Goal: Task Accomplishment & Management: Use online tool/utility

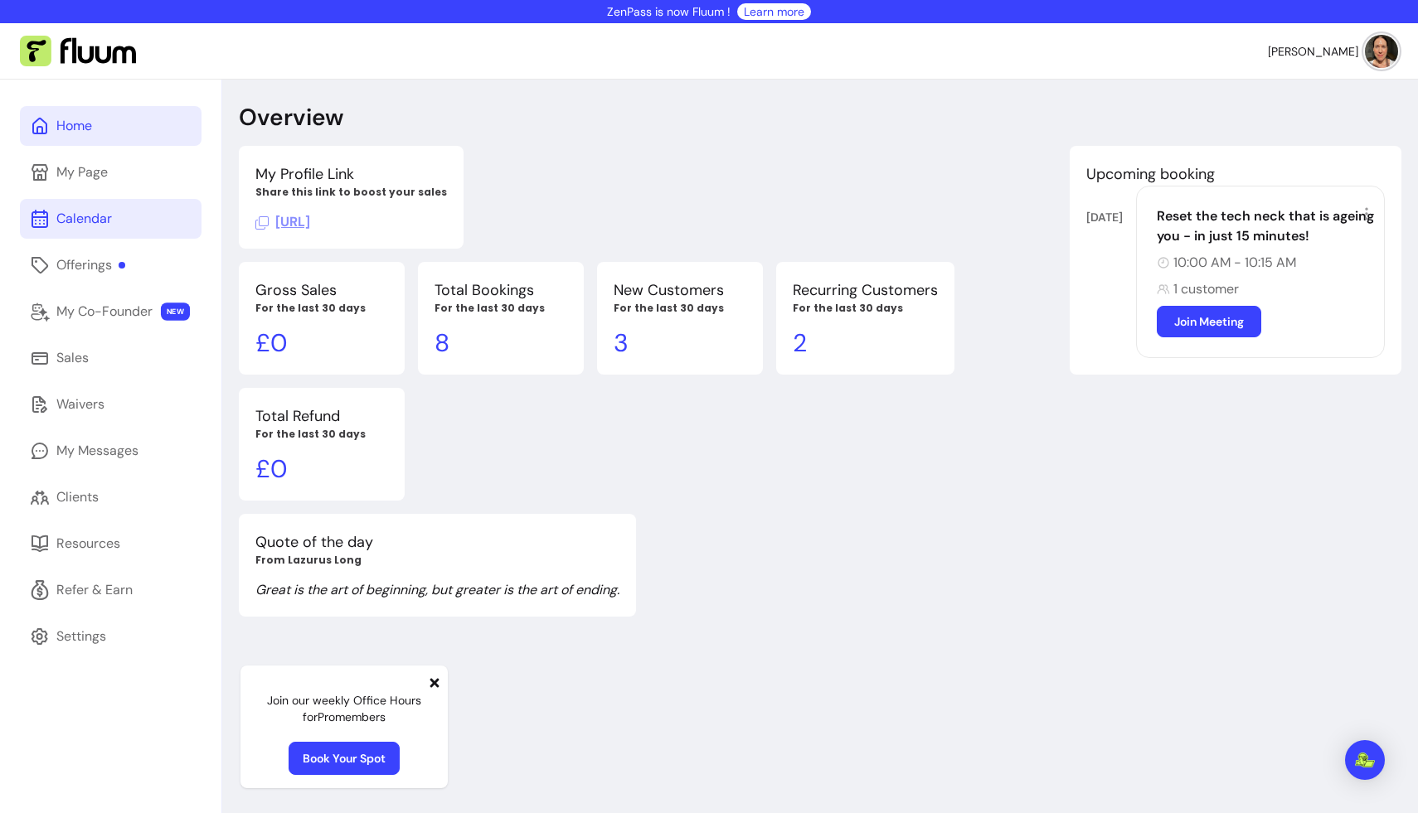
click at [87, 215] on div "Calendar" at bounding box center [84, 219] width 56 height 20
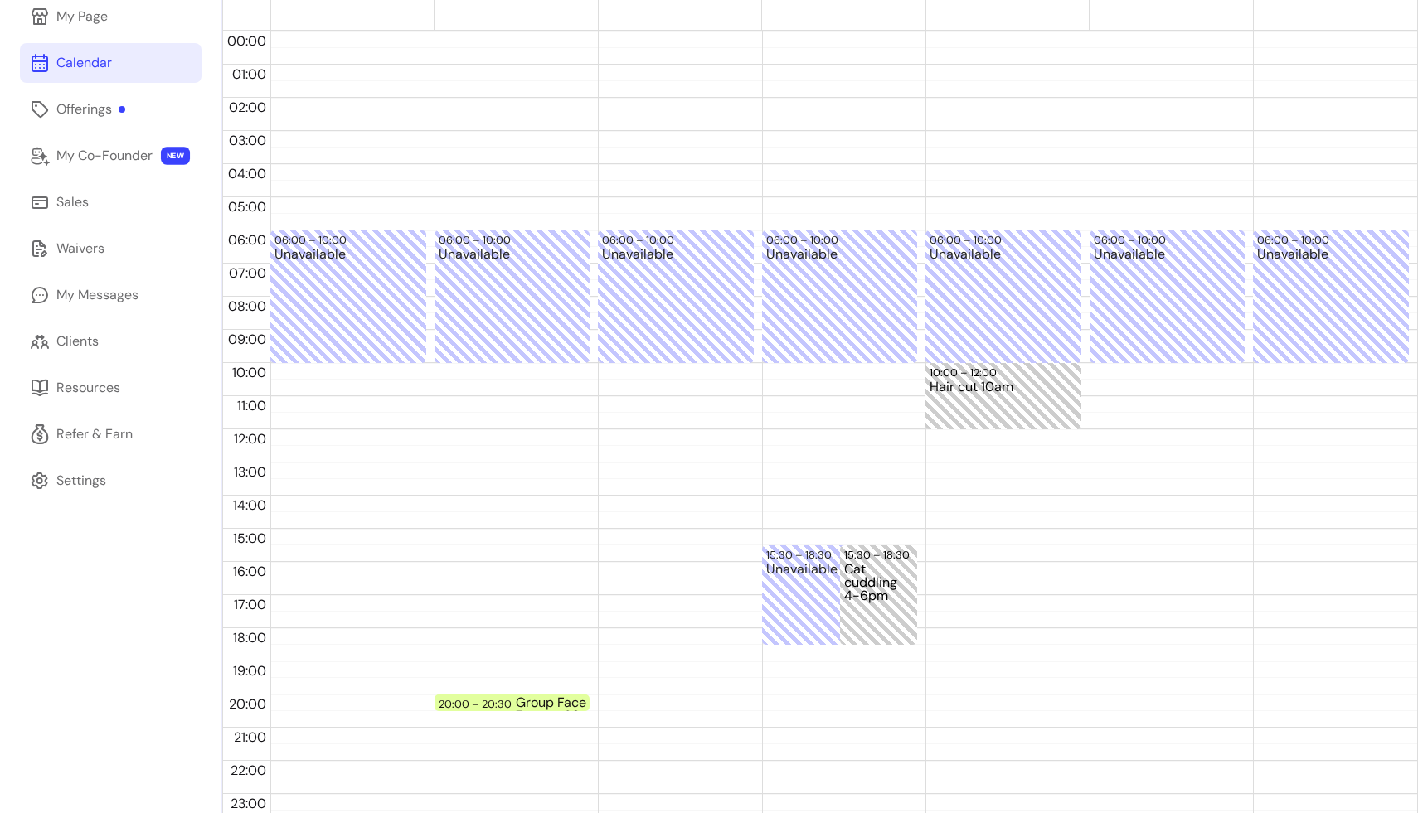
scroll to position [170, 0]
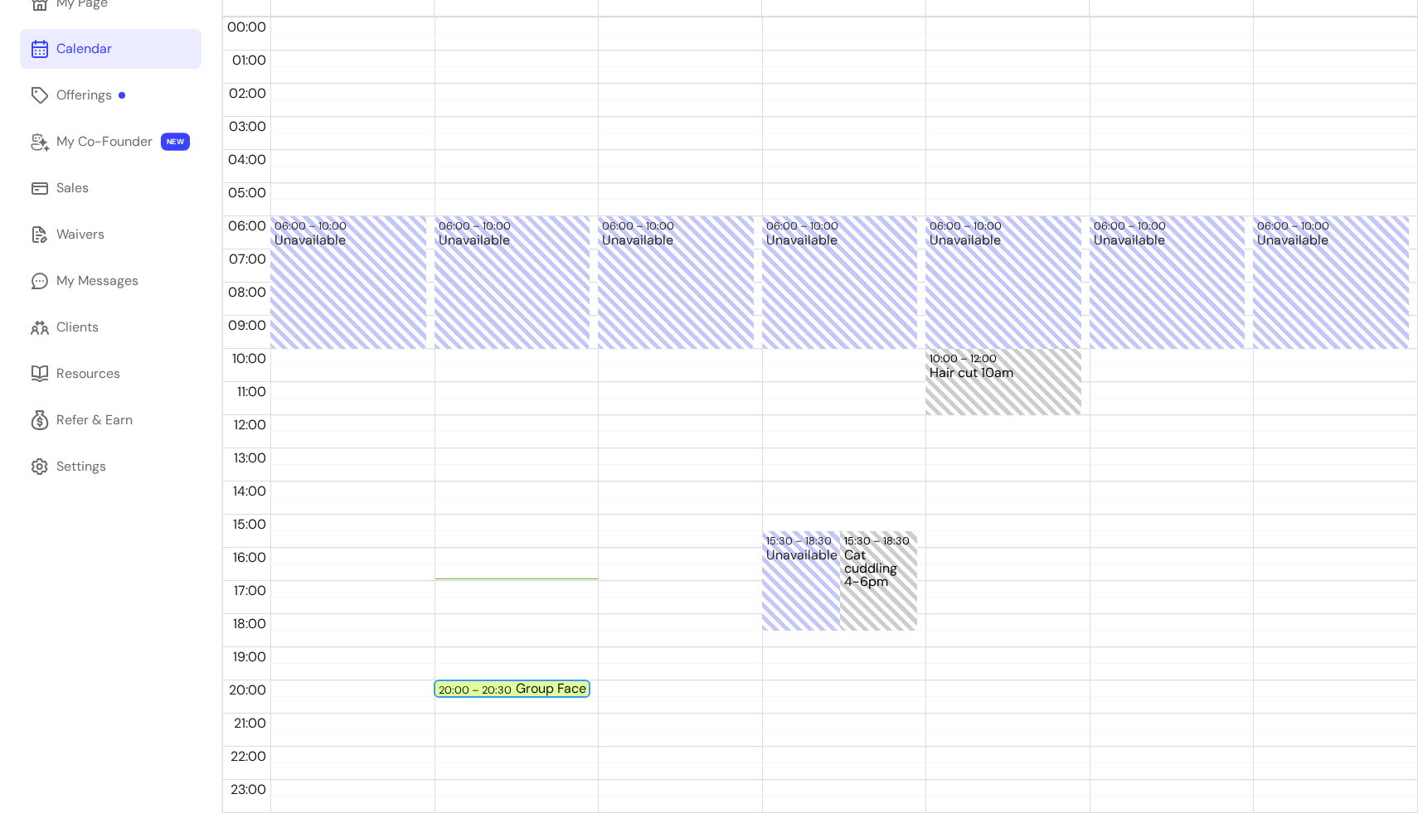
click at [526, 685] on div "Group Face Yoga - Zoom - 30min" at bounding box center [590, 688] width 148 height 13
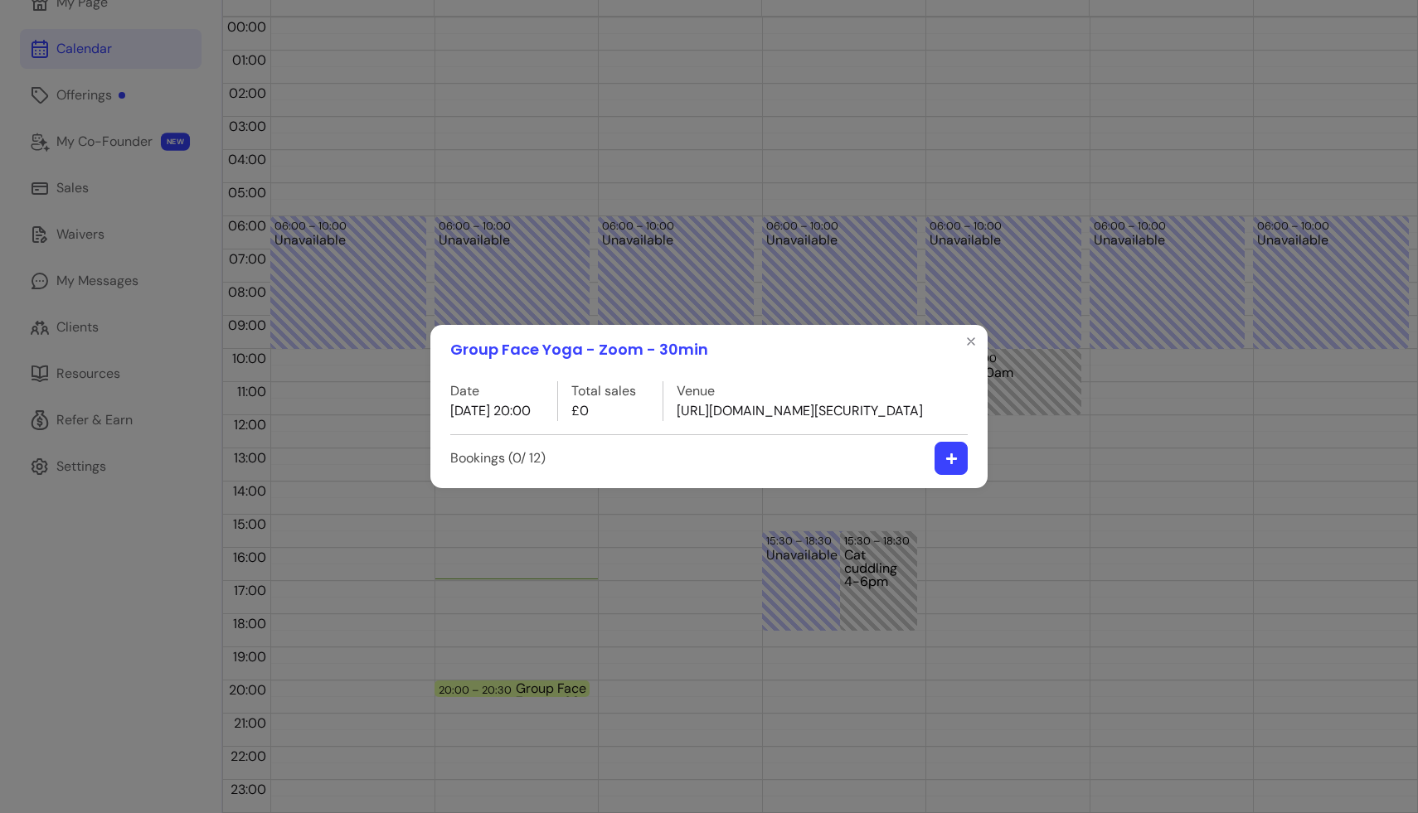
click at [698, 464] on icon "button" at bounding box center [950, 458] width 11 height 11
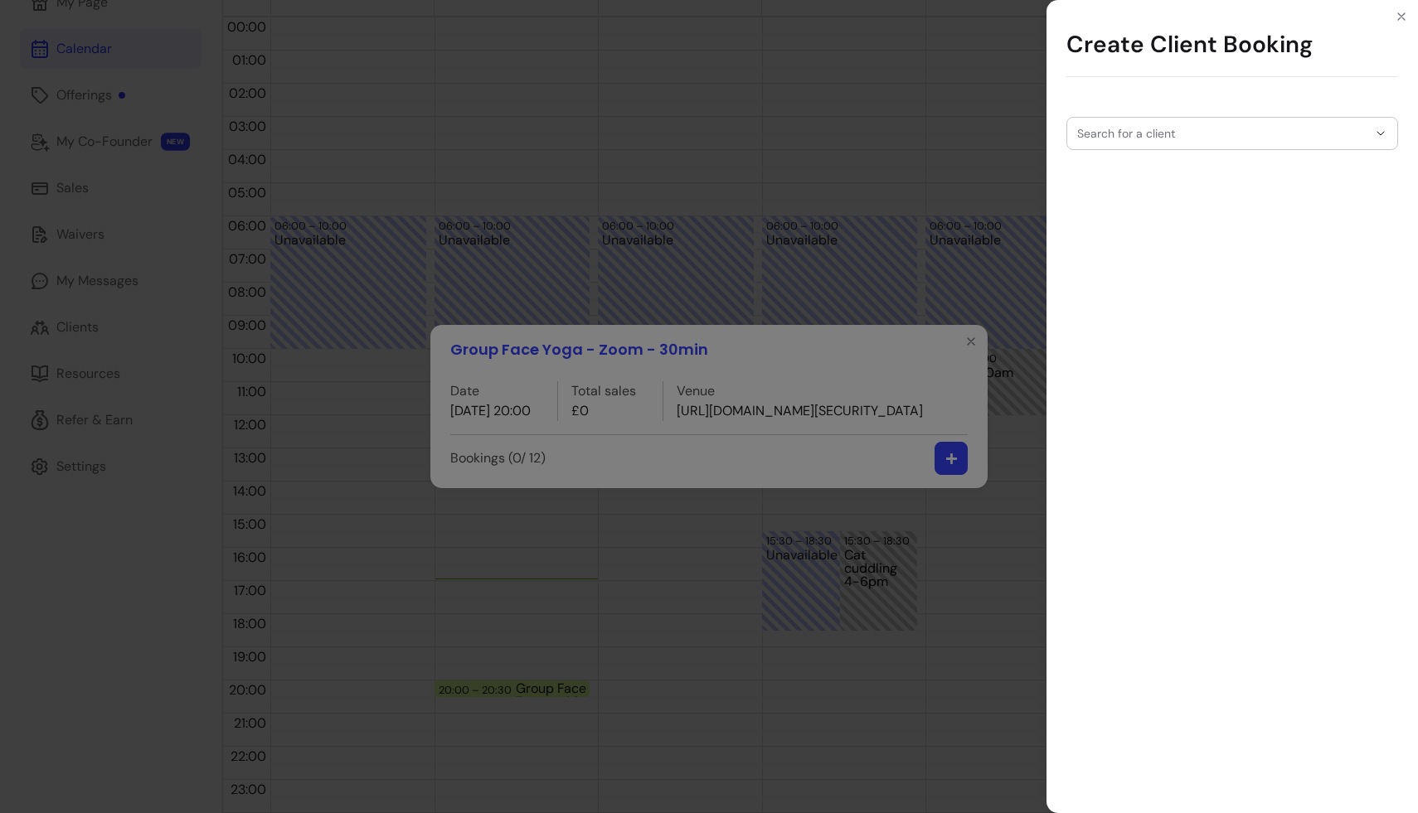
click at [698, 134] on div "Search for a client" at bounding box center [1232, 133] width 332 height 33
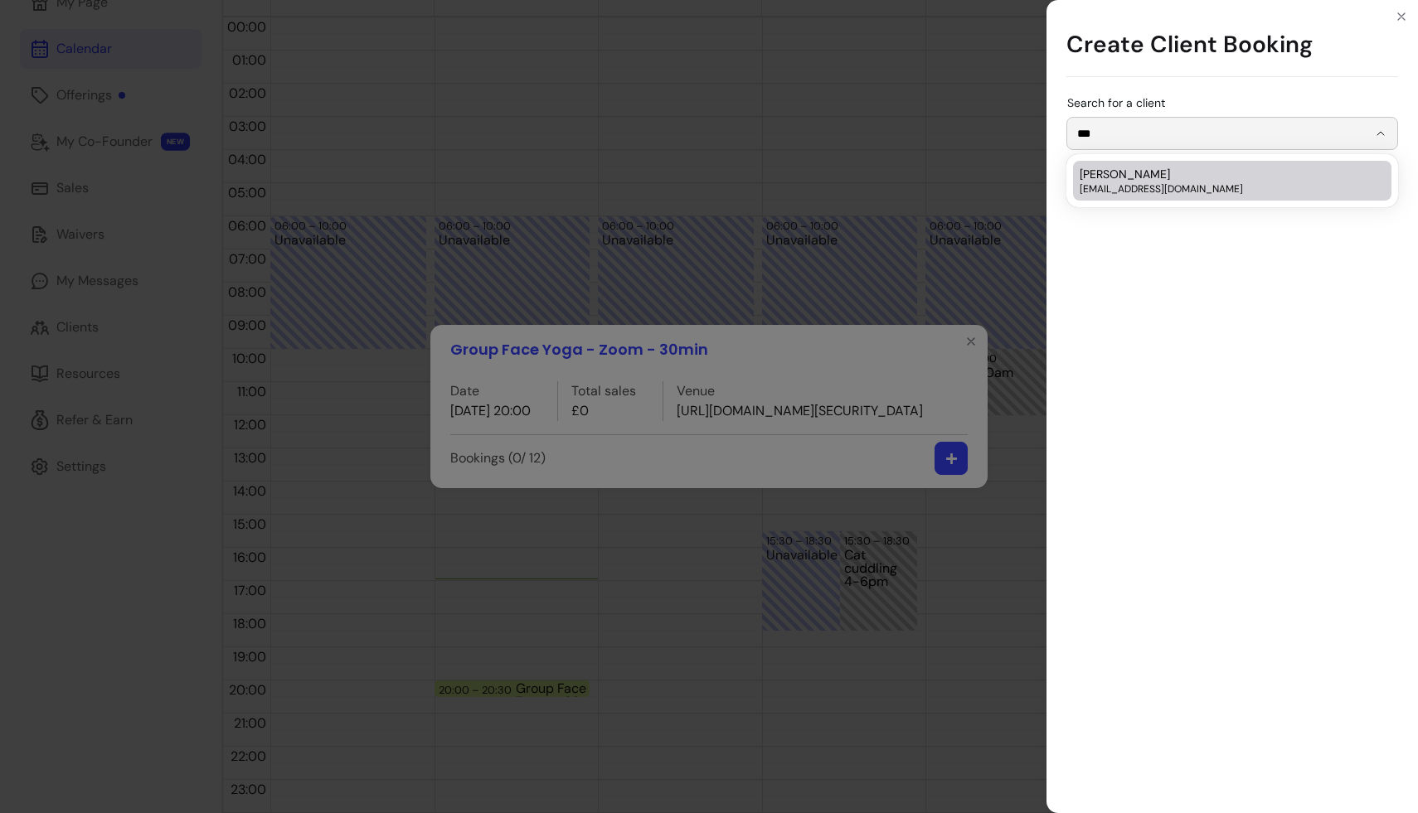
click at [698, 187] on span "[EMAIL_ADDRESS][DOMAIN_NAME]" at bounding box center [1224, 188] width 289 height 13
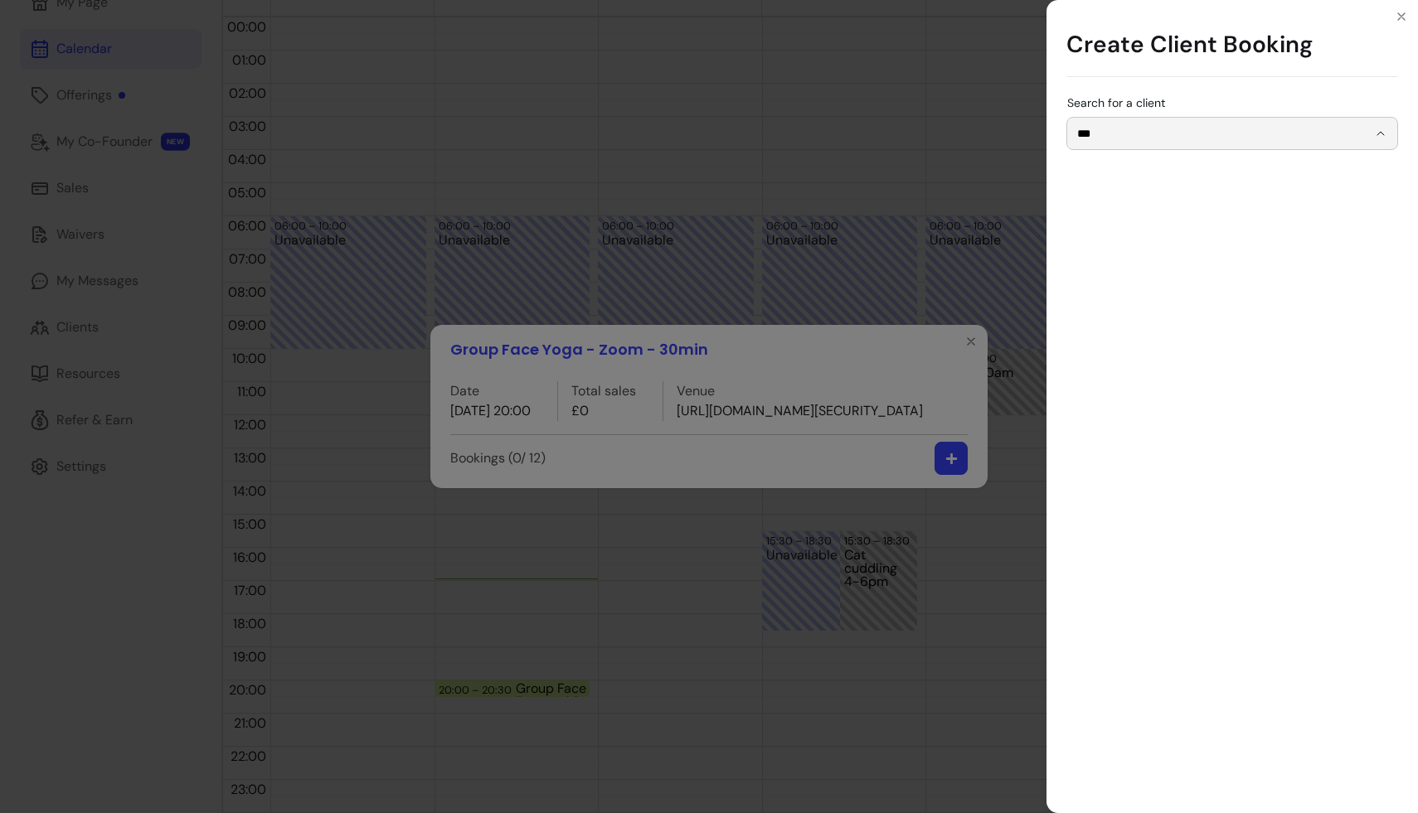
type input "**********"
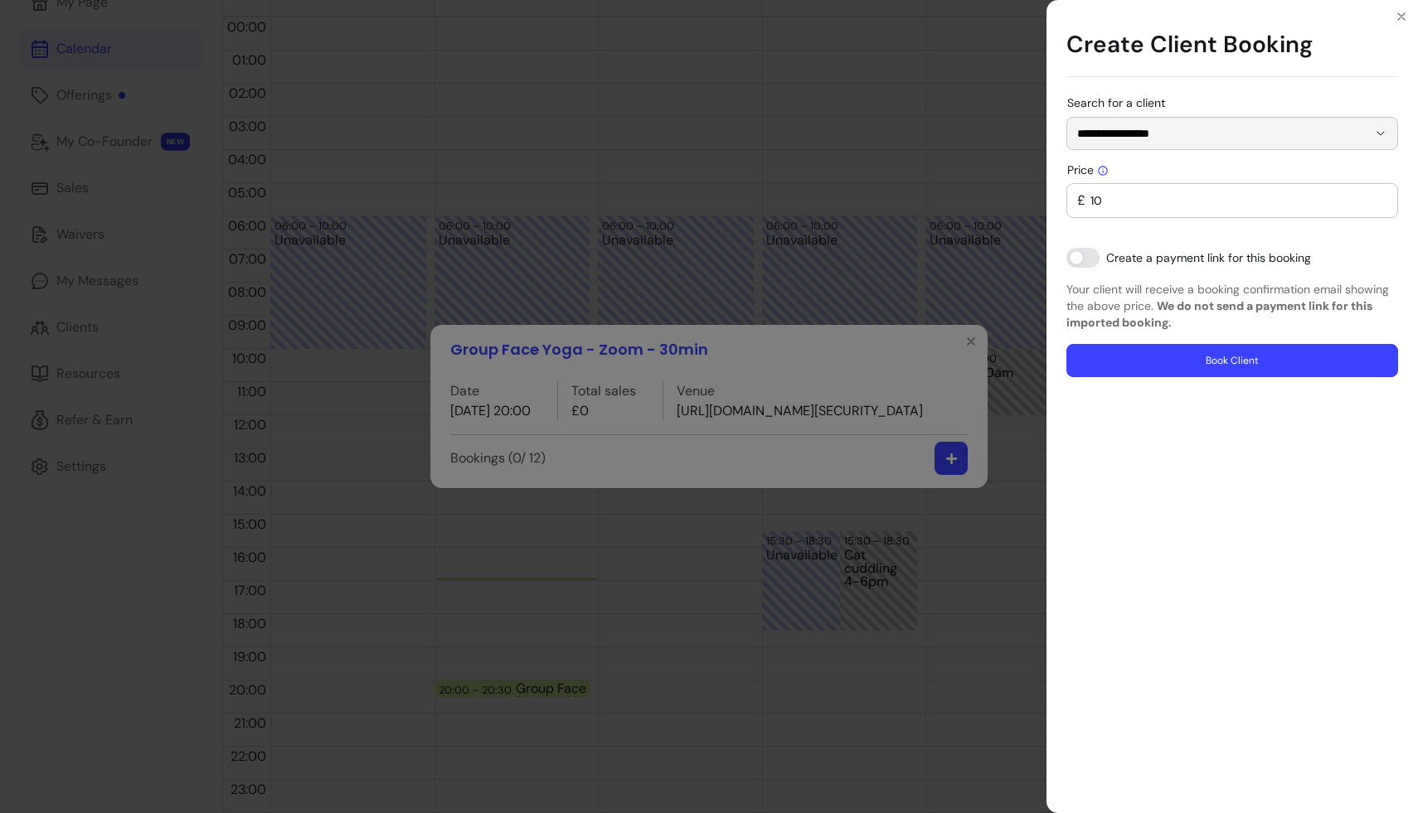
type input "0"
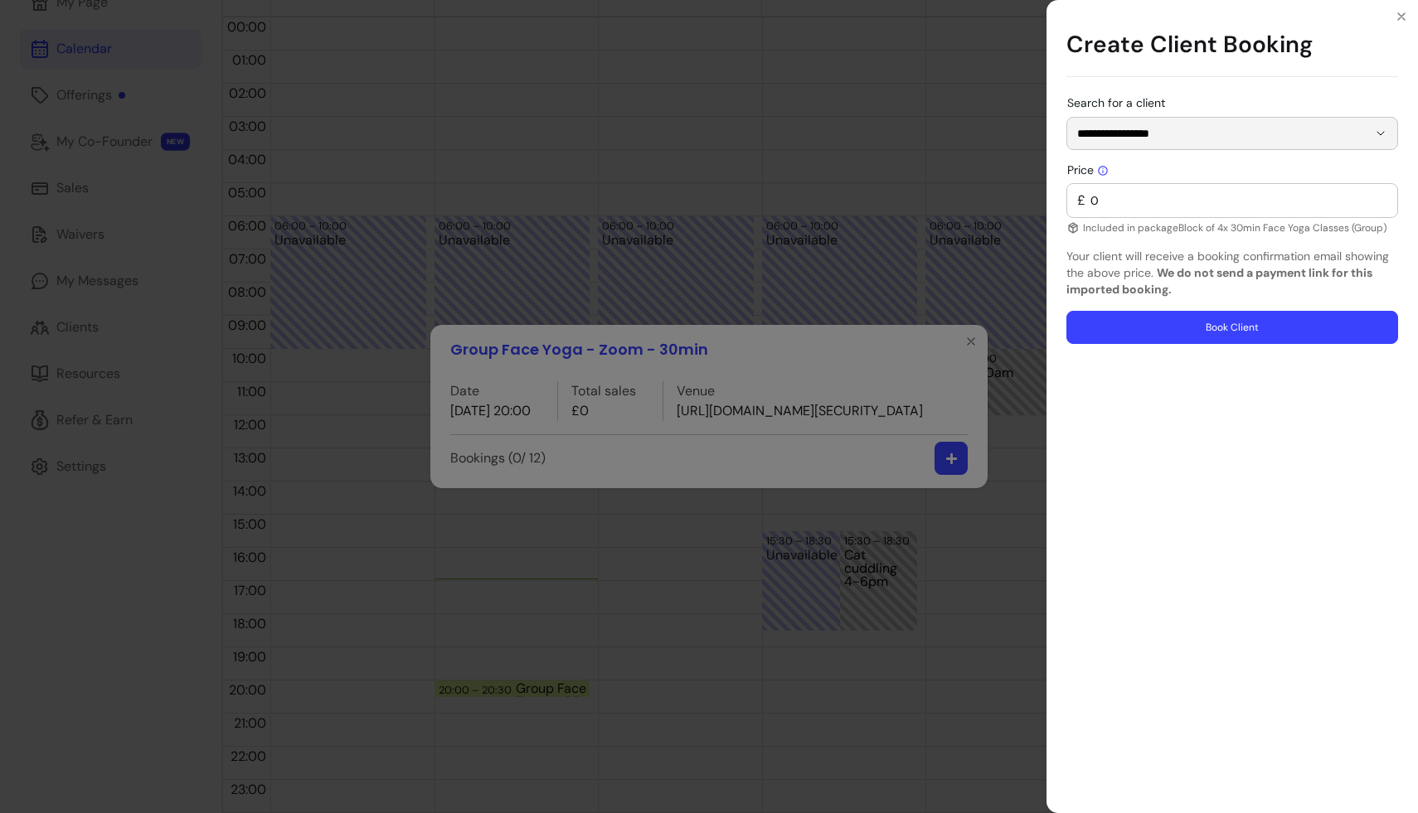
type input "**********"
click at [698, 326] on button "Book Client" at bounding box center [1232, 327] width 332 height 33
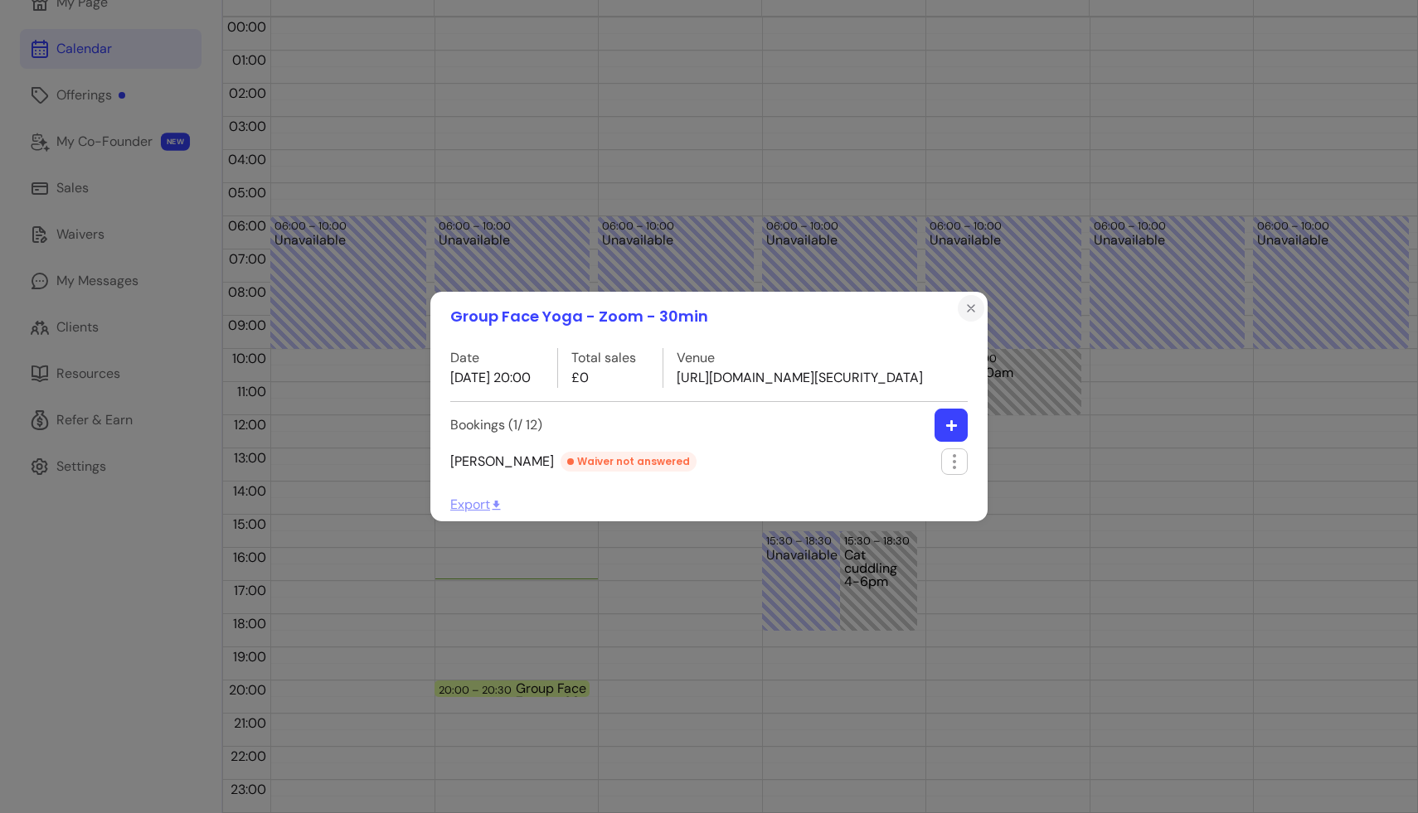
click at [698, 305] on icon "Close" at bounding box center [971, 308] width 7 height 7
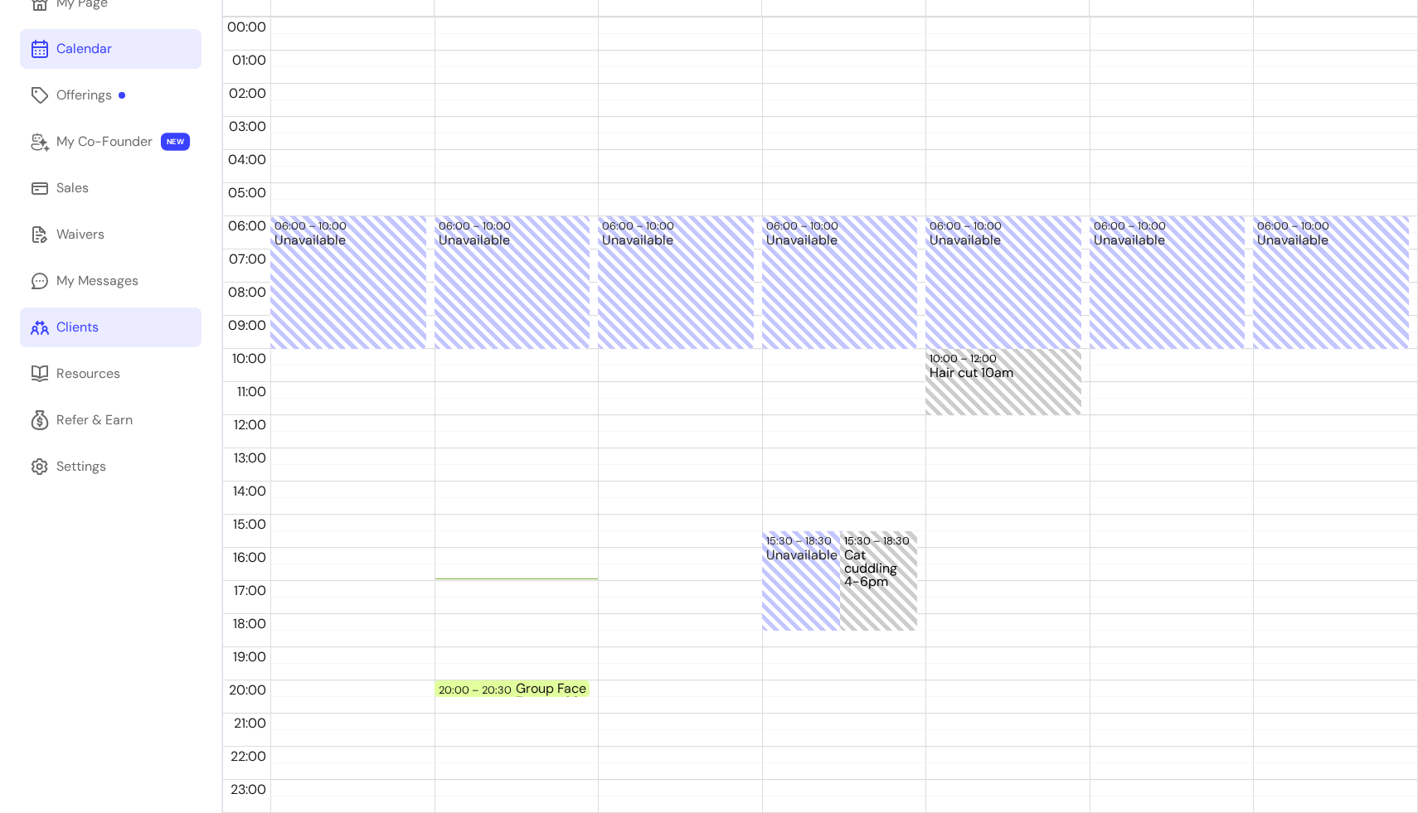
click at [112, 320] on link "Clients" at bounding box center [111, 328] width 182 height 40
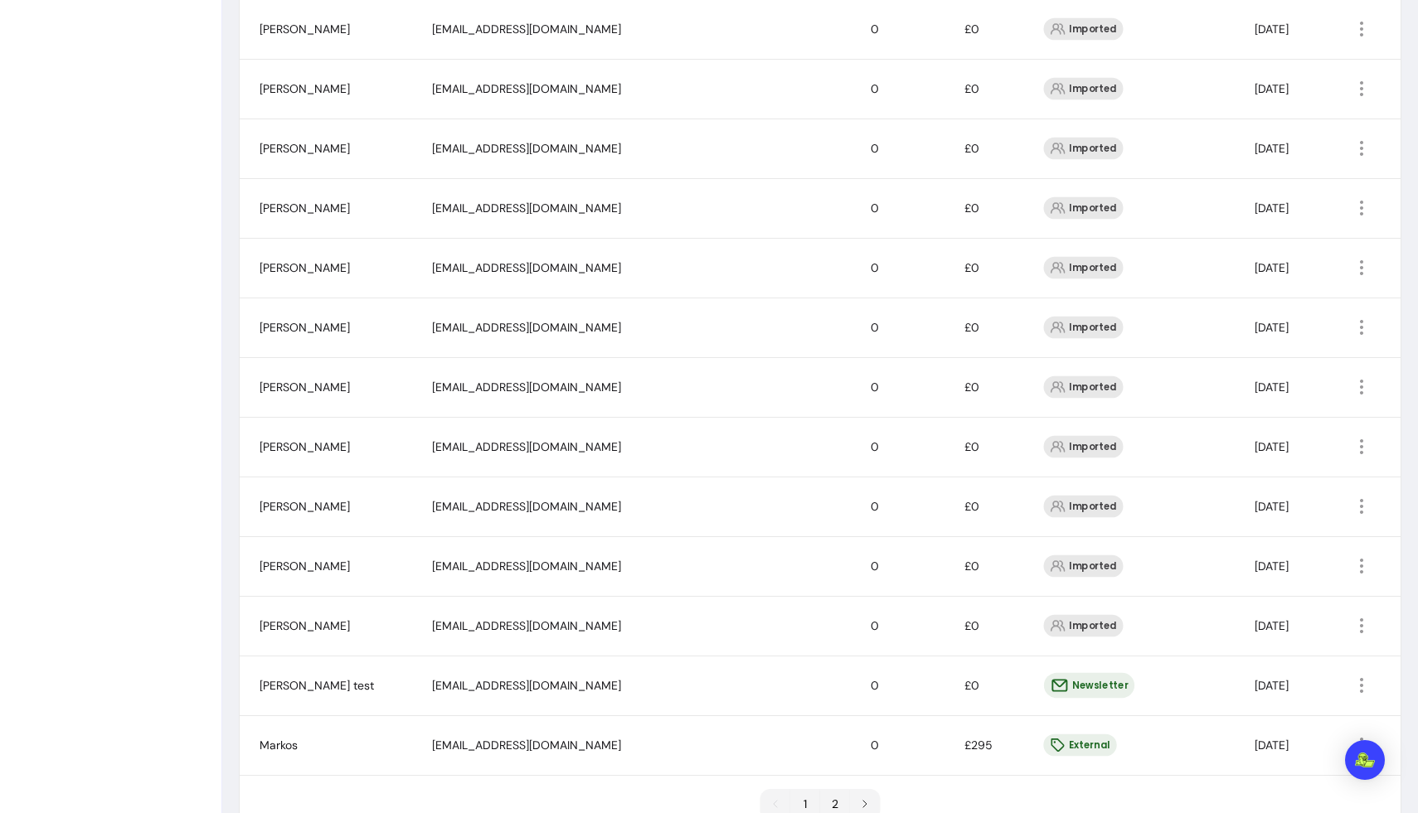
scroll to position [959, 0]
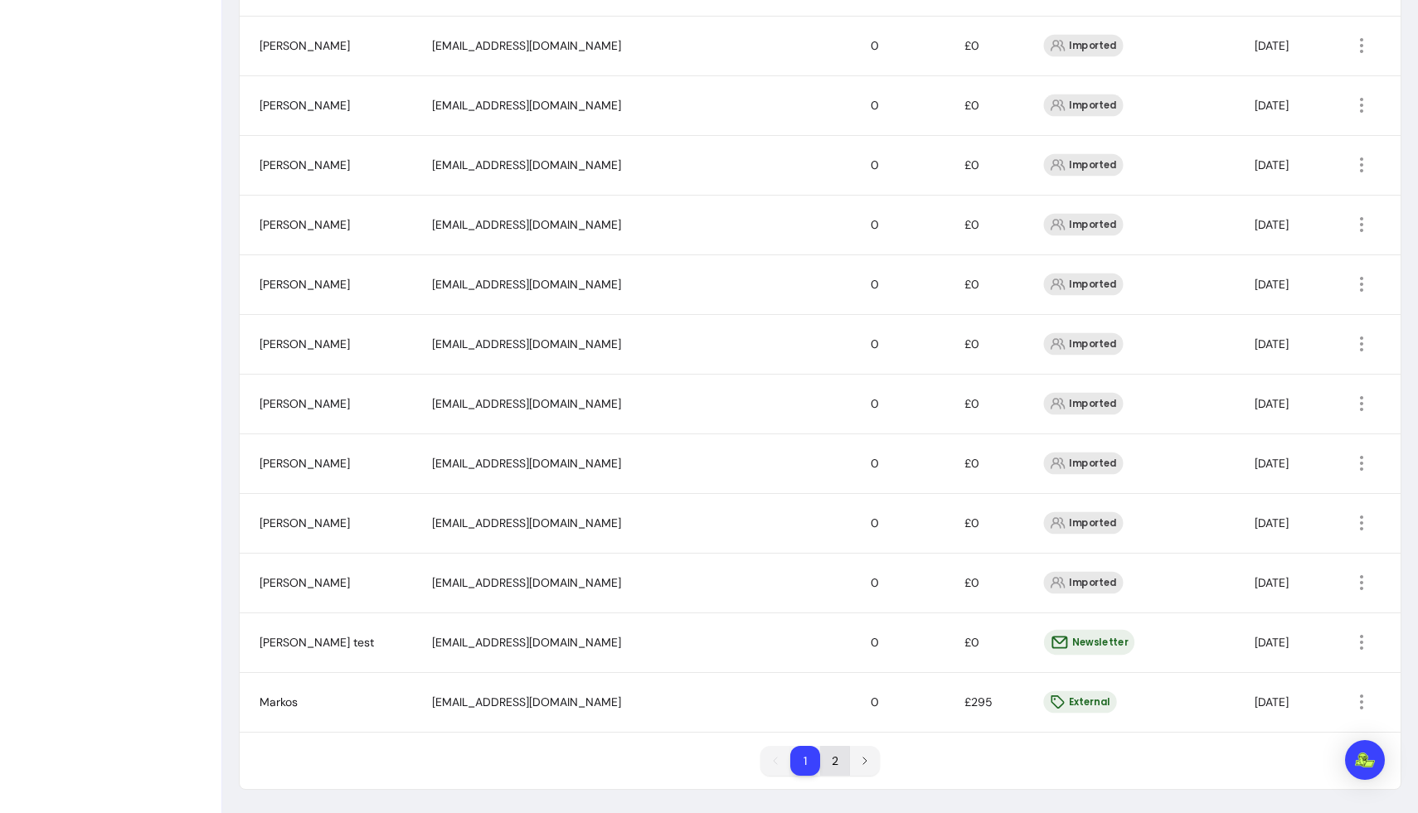
click at [698, 747] on li "2" at bounding box center [835, 761] width 30 height 30
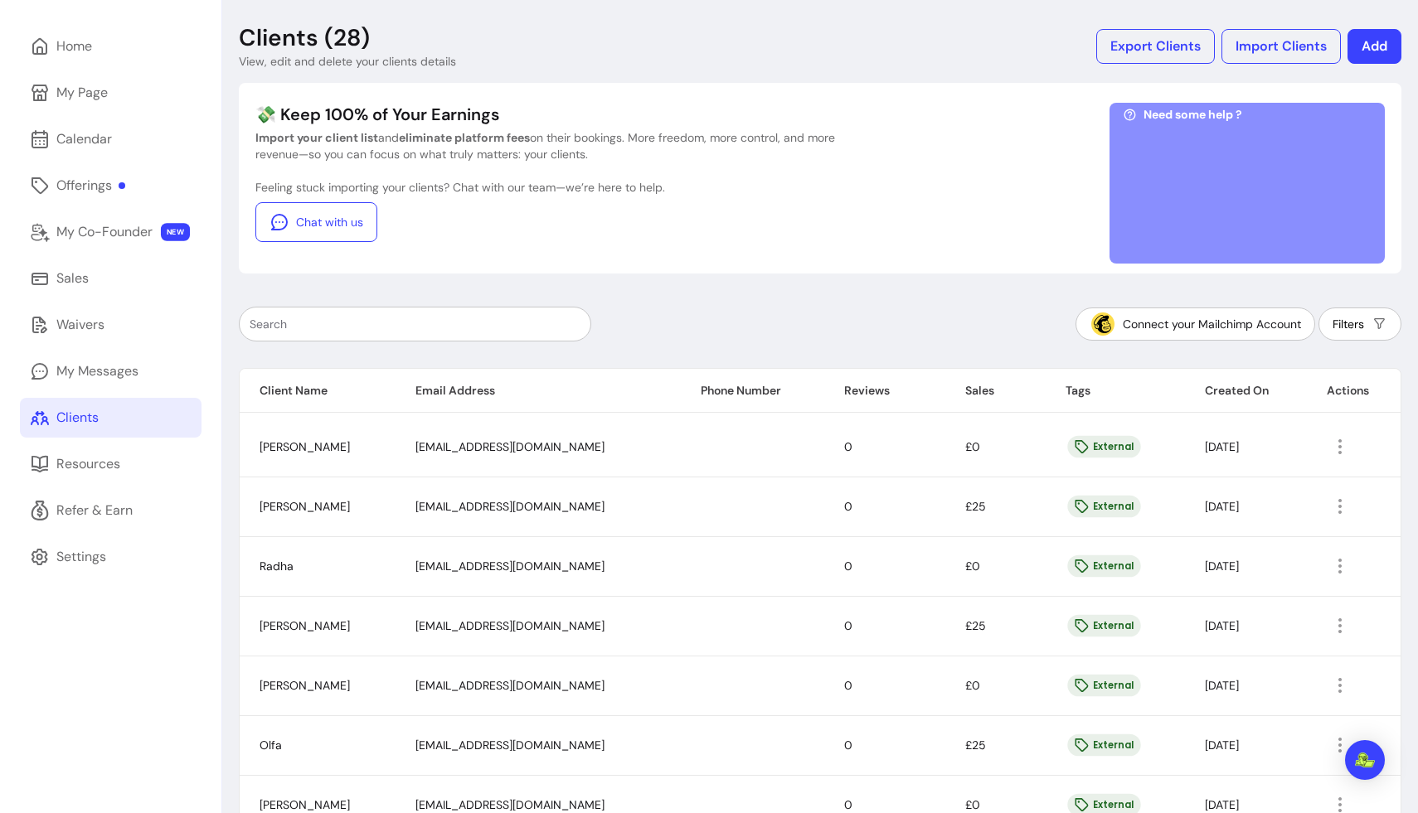
scroll to position [242, 0]
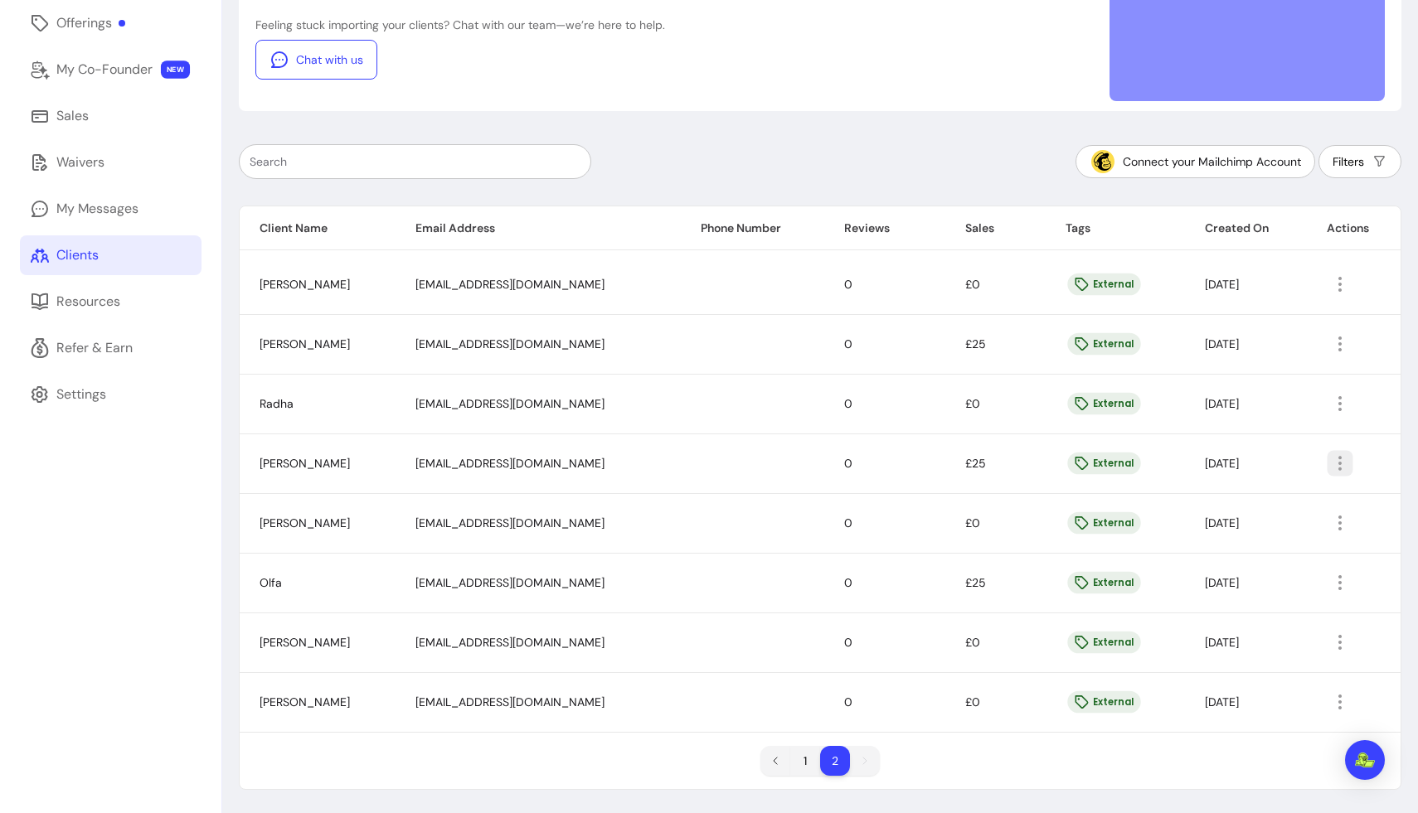
click at [698, 460] on icon "button" at bounding box center [1339, 463] width 19 height 19
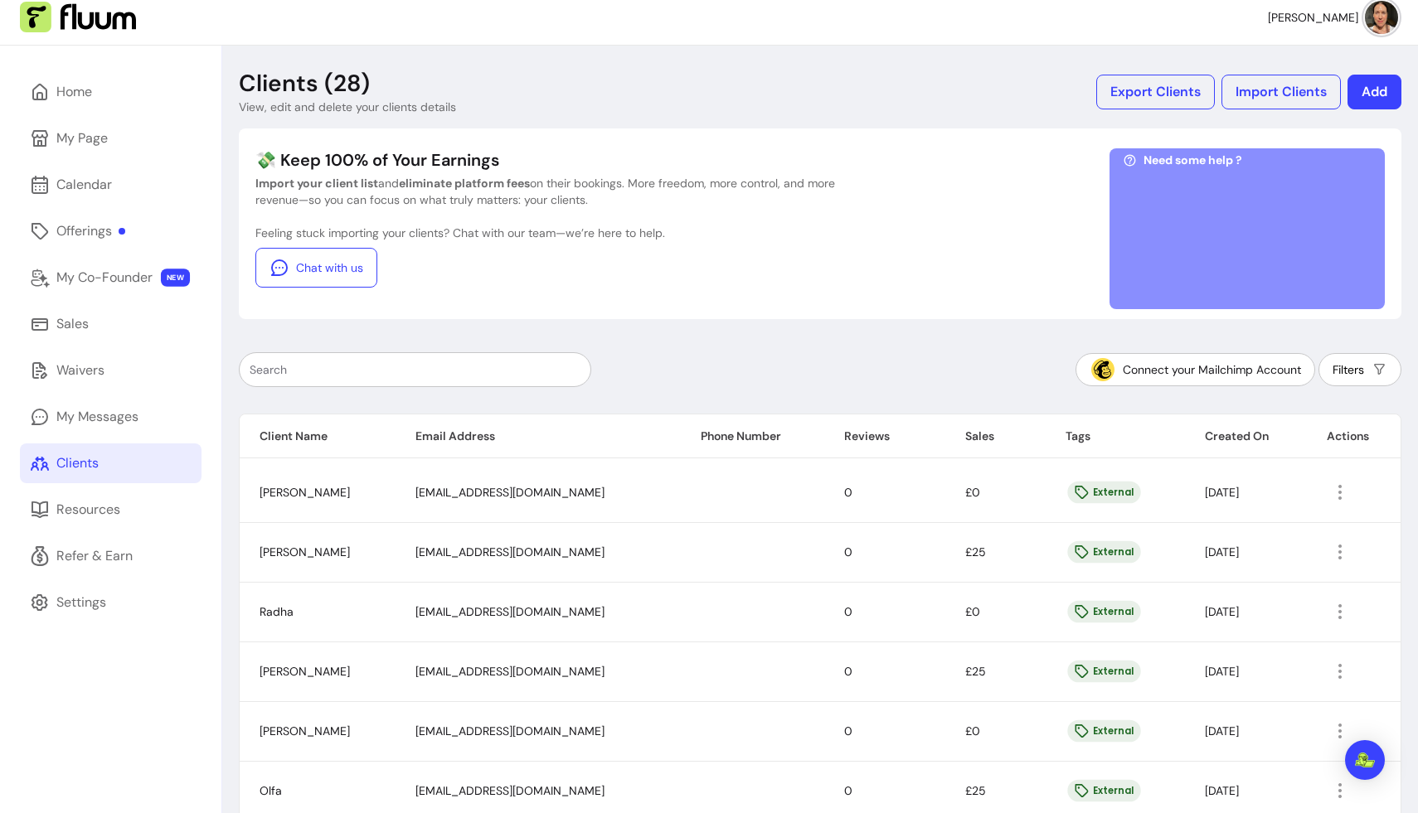
scroll to position [14, 0]
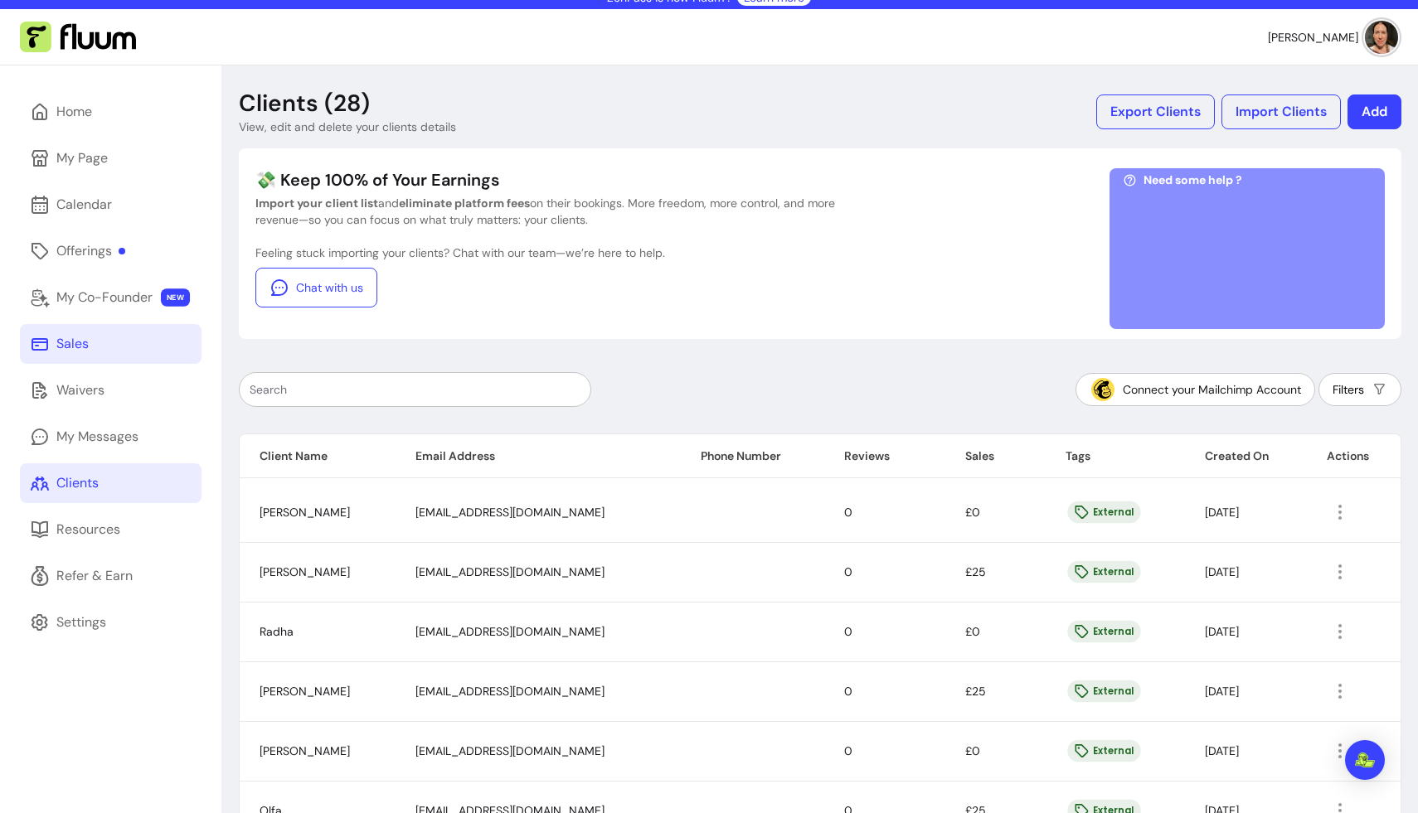
click at [110, 338] on link "Sales" at bounding box center [111, 344] width 182 height 40
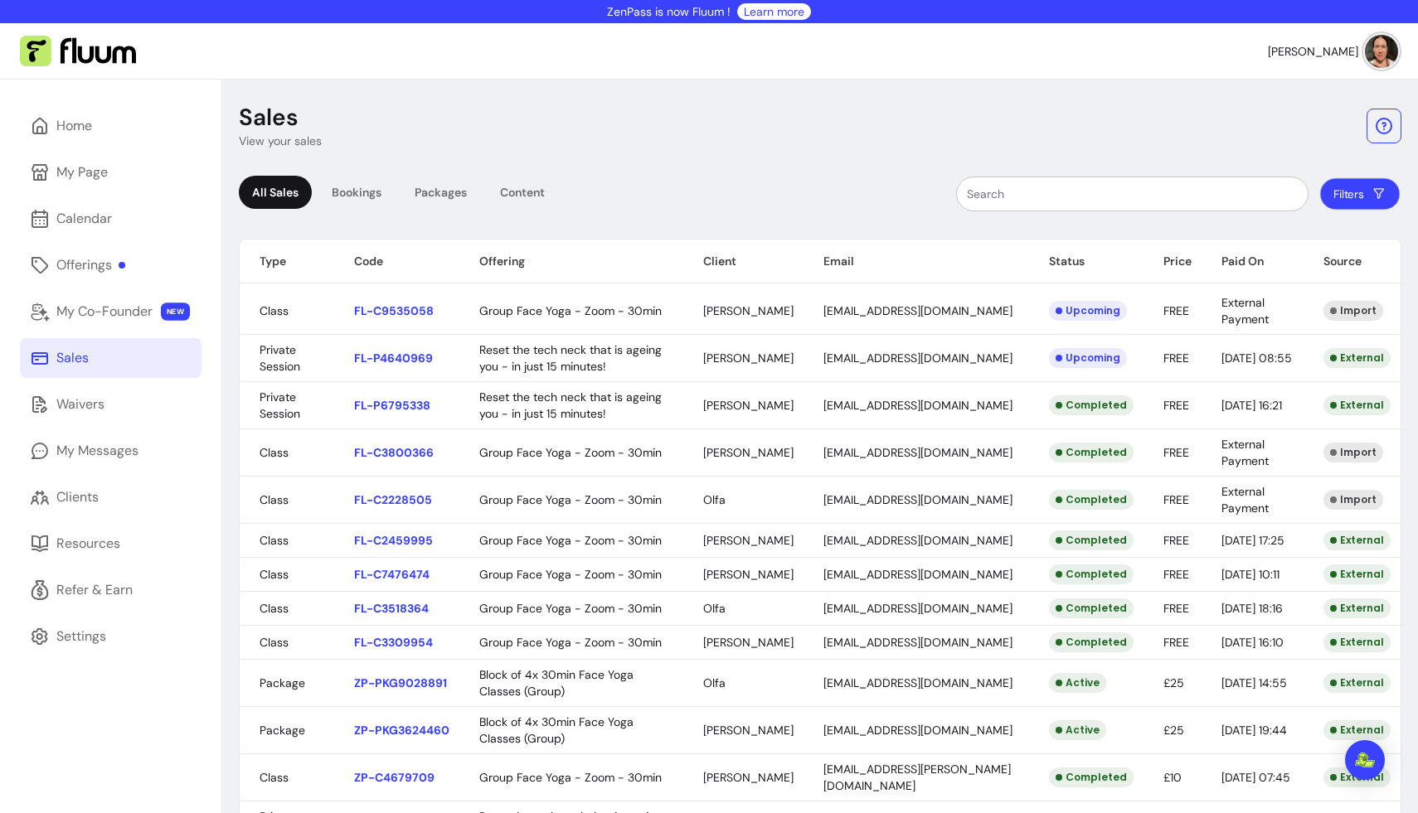
click at [698, 194] on button "Filters" at bounding box center [1360, 194] width 80 height 32
click at [698, 119] on header "Sales View your sales" at bounding box center [820, 126] width 1163 height 46
